Goal: Information Seeking & Learning: Find specific fact

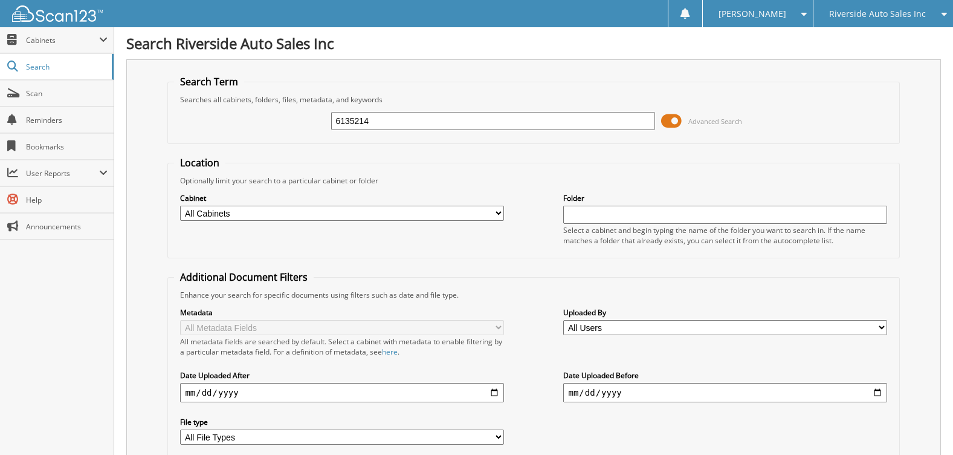
type input "6135214"
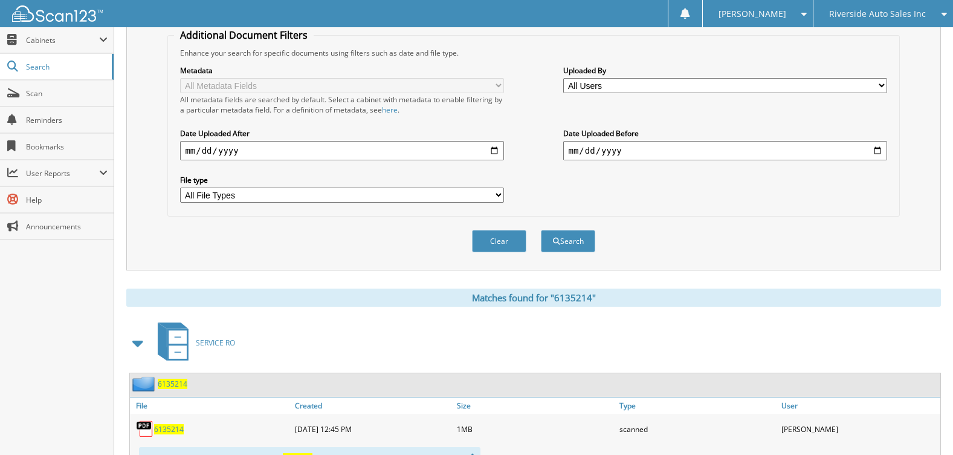
scroll to position [345, 0]
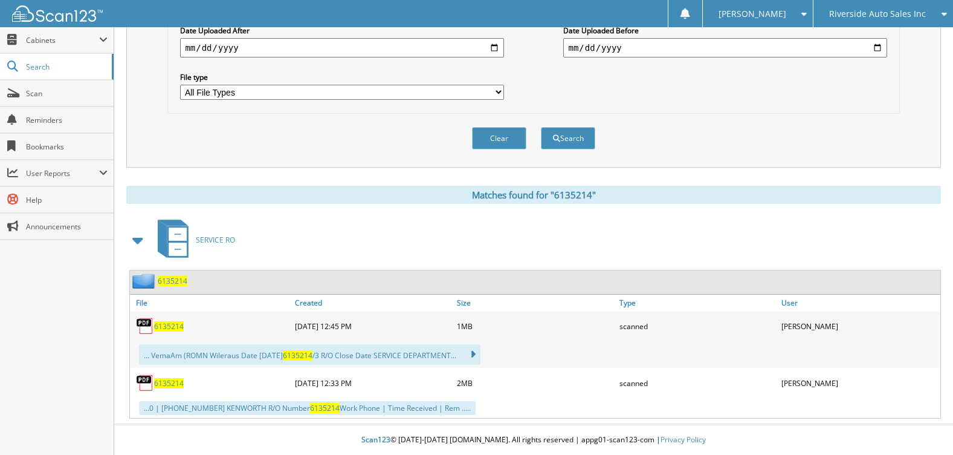
click at [175, 325] on span "6135214" at bounding box center [169, 326] width 30 height 10
click at [163, 384] on span "6135214" at bounding box center [169, 383] width 30 height 10
